Goal: Task Accomplishment & Management: Manage account settings

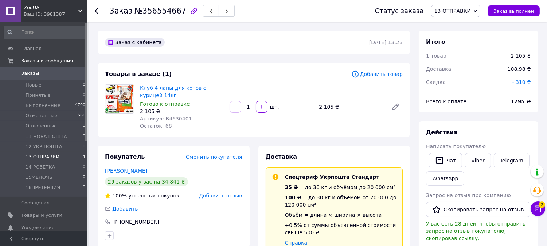
click at [48, 158] on span "13 ОТПРАВКИ" at bounding box center [43, 156] width 34 height 7
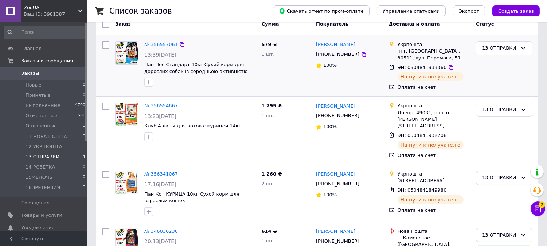
scroll to position [81, 0]
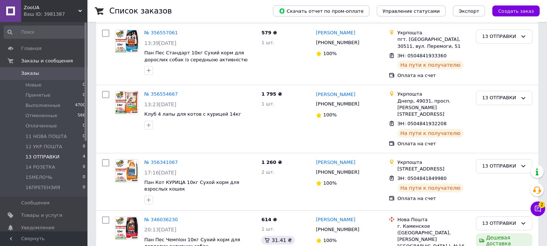
click at [541, 210] on icon at bounding box center [537, 208] width 7 height 7
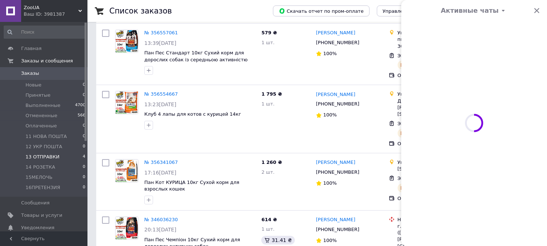
click at [541, 206] on span "2" at bounding box center [542, 204] width 7 height 7
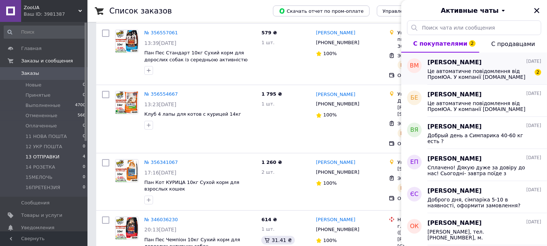
click at [462, 65] on span "[PERSON_NAME]" at bounding box center [455, 62] width 54 height 8
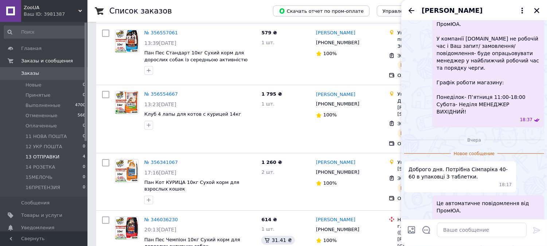
scroll to position [587, 0]
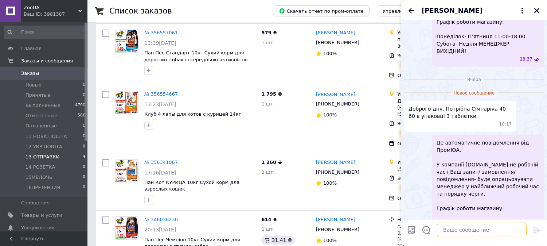
click at [479, 235] on textarea at bounding box center [482, 229] width 90 height 15
click at [469, 228] on textarea at bounding box center [482, 229] width 90 height 15
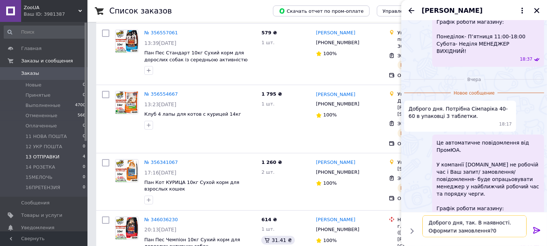
type textarea "Доброго дня, так. В наявності. Оформити замовлення?"
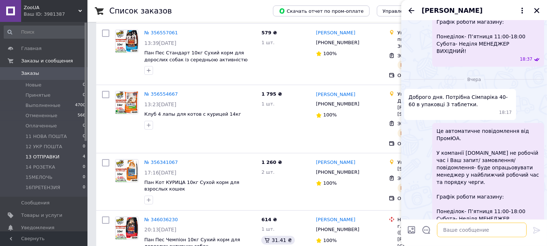
scroll to position [628, 0]
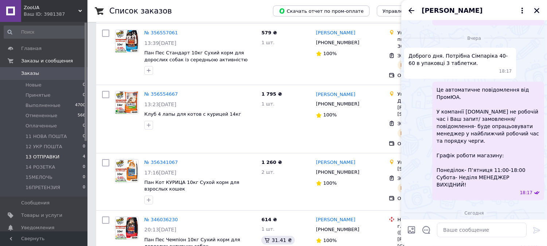
click at [534, 12] on icon "Закрыть" at bounding box center [537, 10] width 7 height 7
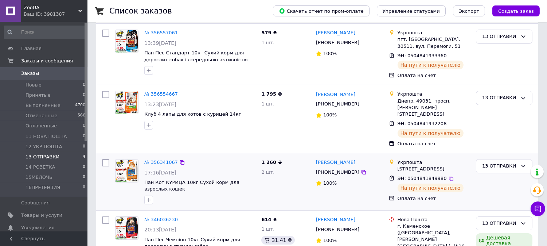
scroll to position [40, 0]
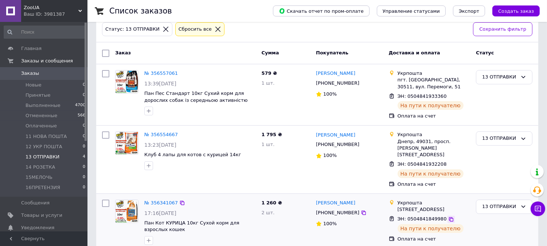
click at [449, 220] on icon at bounding box center [451, 219] width 4 height 4
